Goal: Transaction & Acquisition: Purchase product/service

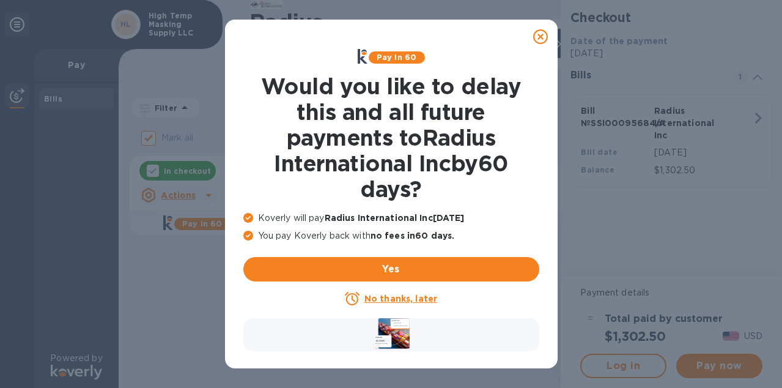
click at [395, 298] on u "No thanks, later" at bounding box center [400, 298] width 73 height 10
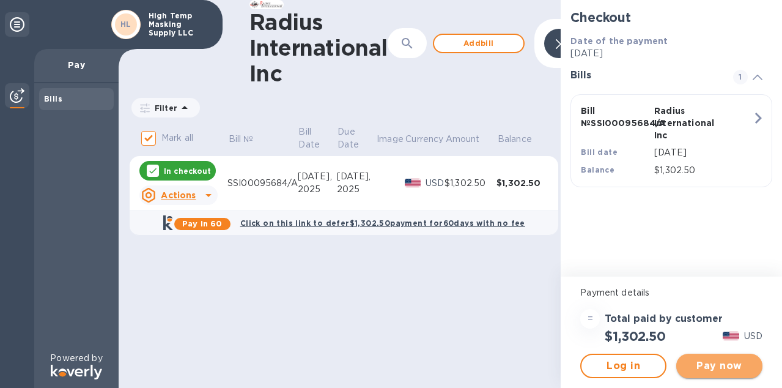
click at [707, 362] on span "Pay now" at bounding box center [719, 365] width 67 height 15
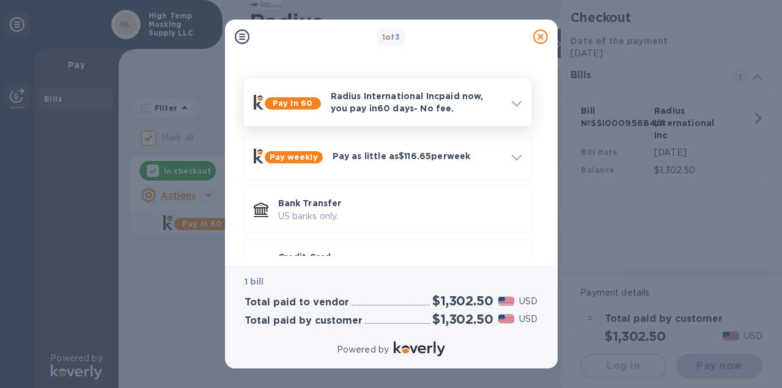
scroll to position [64, 0]
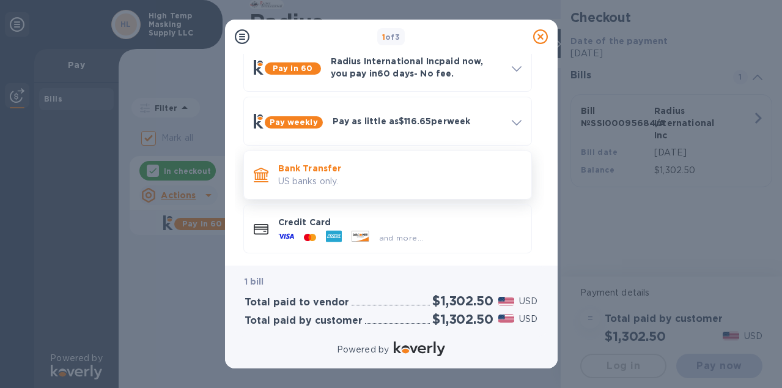
click at [402, 171] on p "Bank Transfer" at bounding box center [399, 168] width 243 height 12
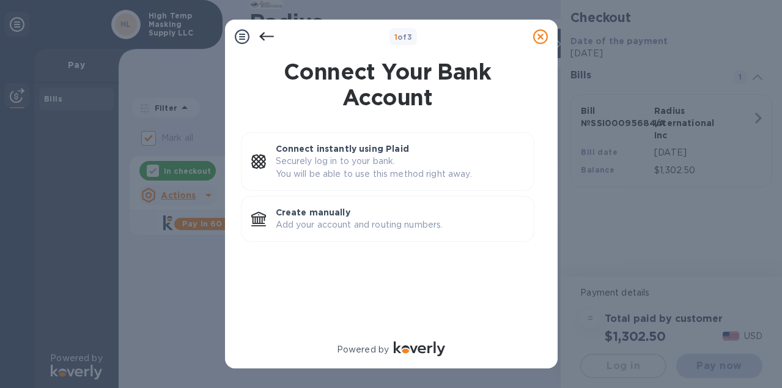
scroll to position [0, 0]
click at [394, 218] on p "Create manually" at bounding box center [400, 212] width 248 height 12
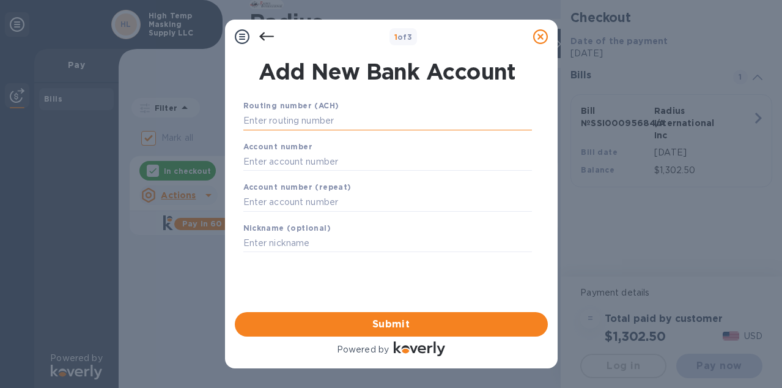
click at [353, 123] on input "text" at bounding box center [387, 121] width 288 height 18
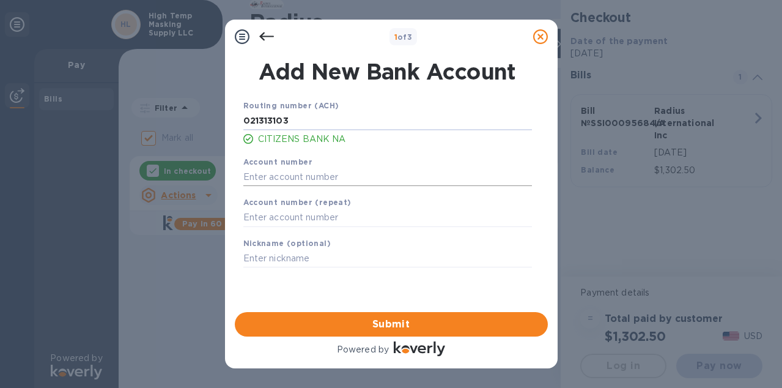
type input "021313103"
click at [306, 177] on input "text" at bounding box center [387, 176] width 288 height 18
click at [276, 177] on input "text" at bounding box center [387, 176] width 288 height 18
paste input "4014674419"
type input "4014674419"
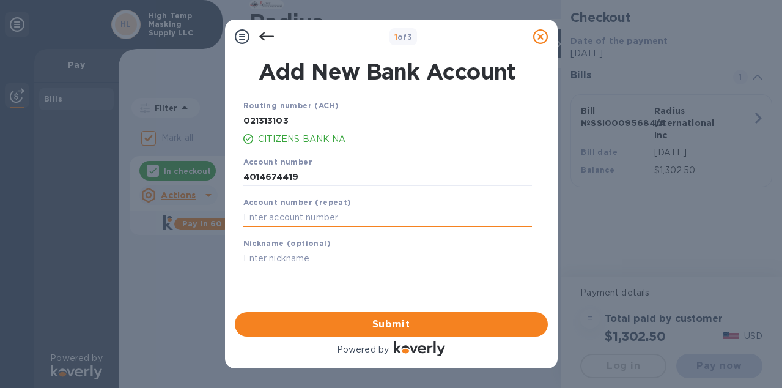
click at [292, 219] on input "text" at bounding box center [387, 217] width 288 height 18
paste input "4014674419"
type input "4014674419"
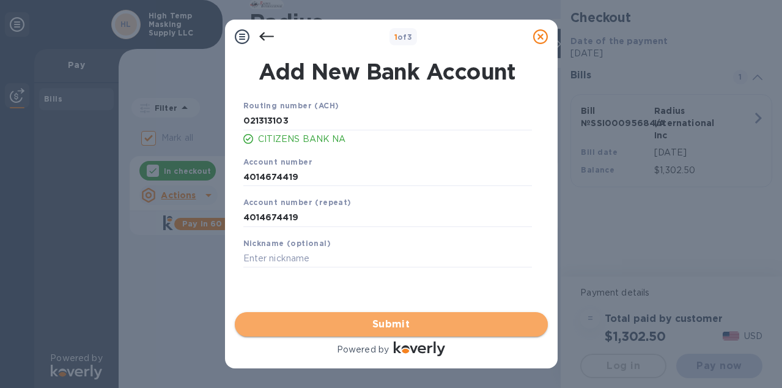
click at [405, 323] on span "Submit" at bounding box center [390, 324] width 293 height 15
